Goal: Check status: Check status

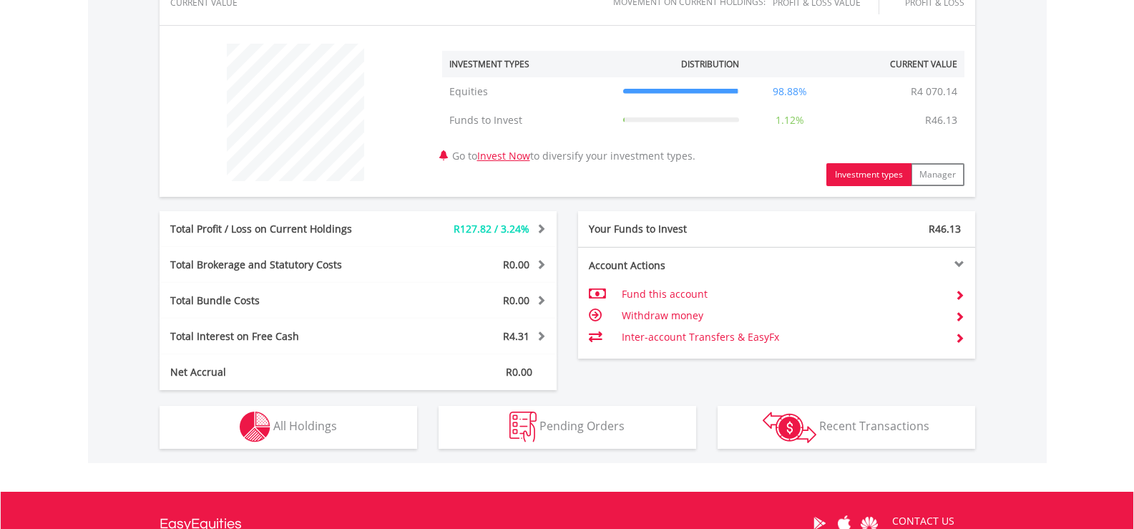
scroll to position [682, 0]
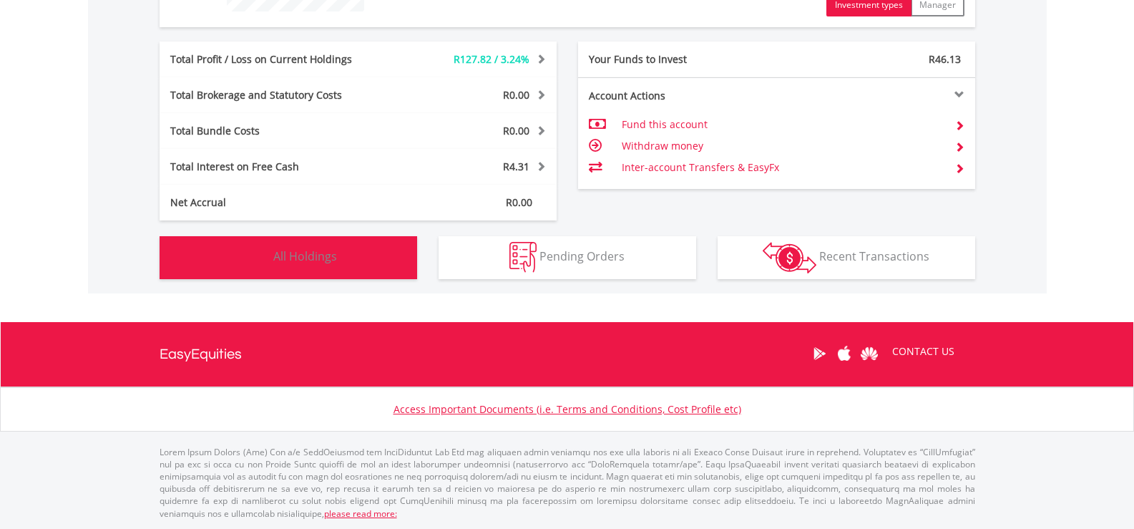
click at [265, 245] on img "button" at bounding box center [255, 257] width 31 height 31
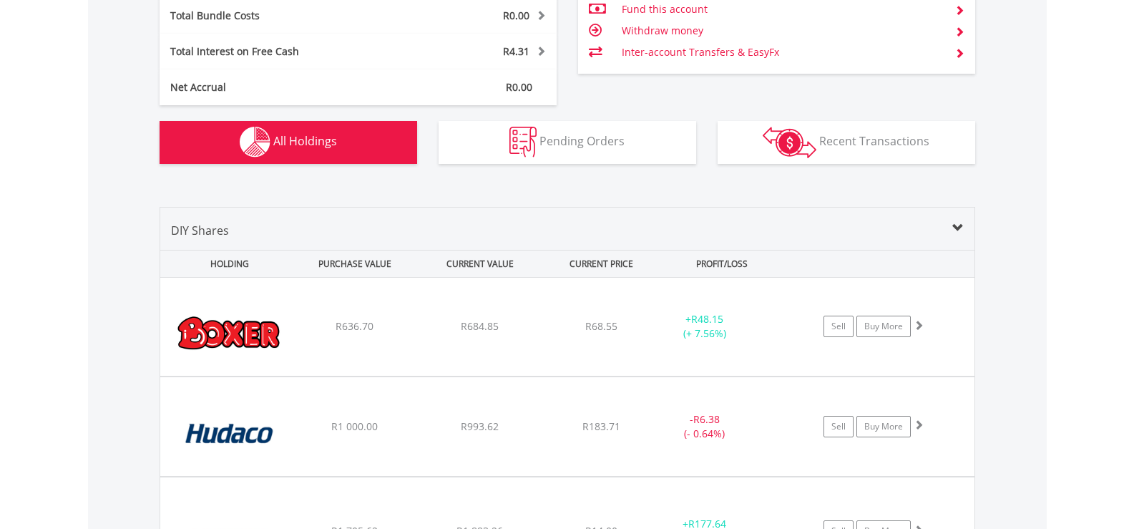
scroll to position [1075, 0]
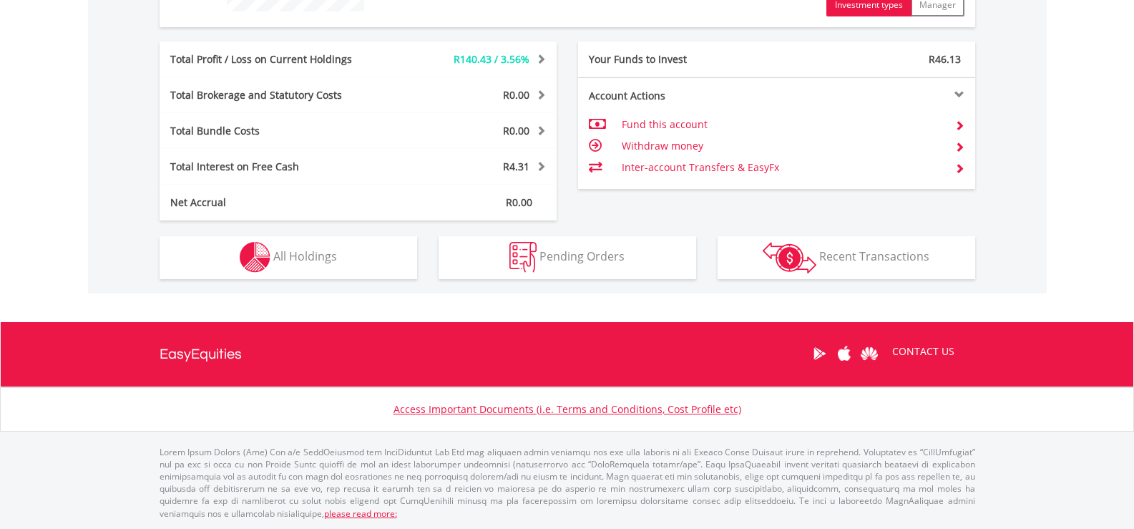
scroll to position [137, 272]
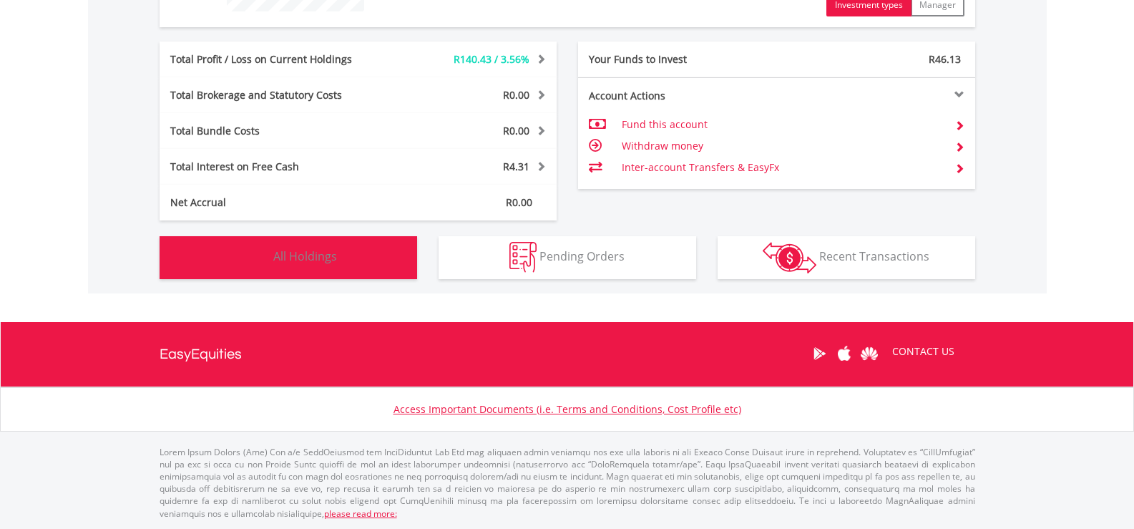
click at [323, 255] on span "All Holdings" at bounding box center [305, 256] width 64 height 16
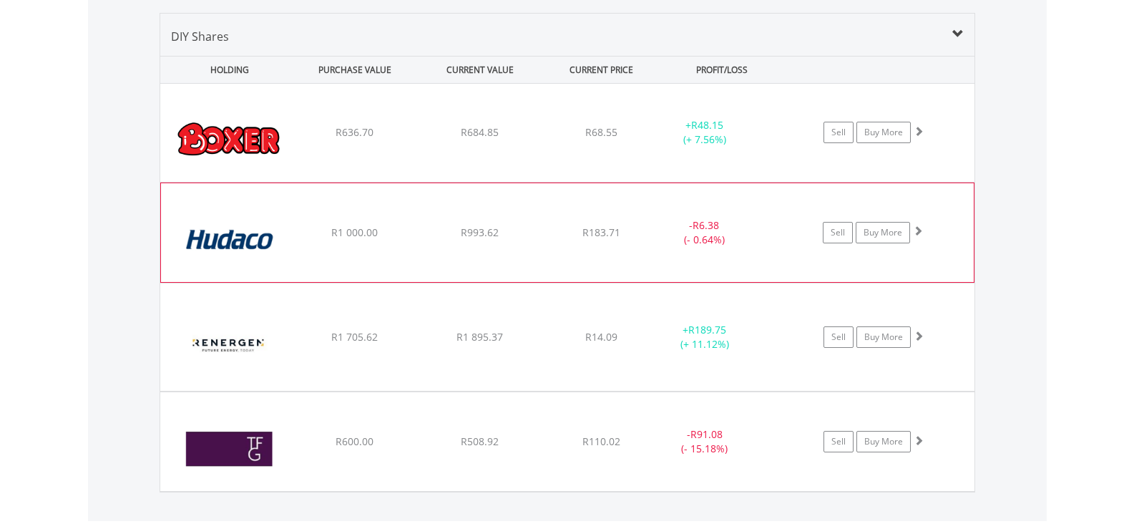
scroll to position [1004, 0]
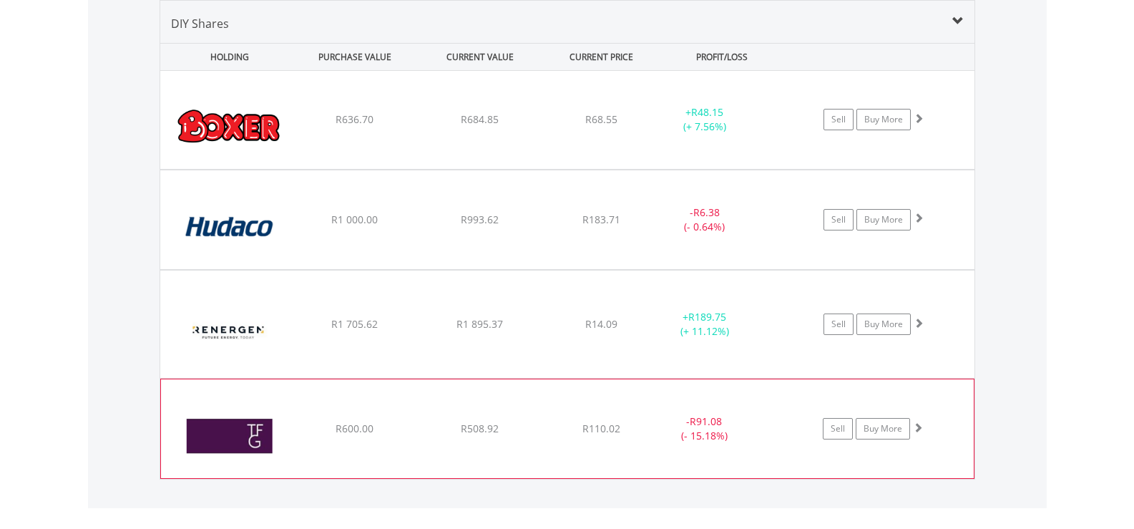
drag, startPoint x: 922, startPoint y: 425, endPoint x: 510, endPoint y: 429, distance: 411.4
click at [510, 127] on div "R508.92" at bounding box center [480, 119] width 122 height 14
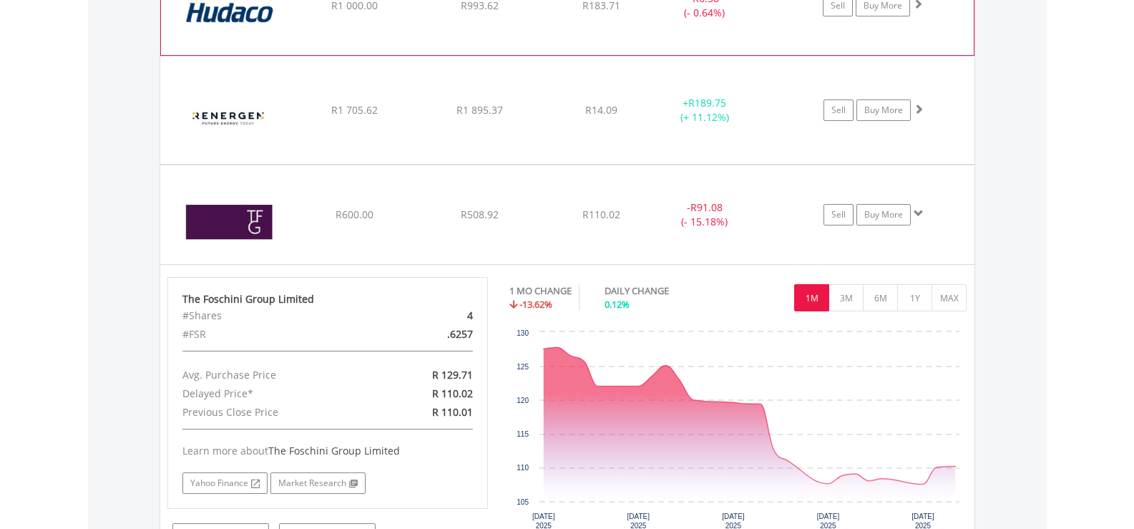
scroll to position [1219, 0]
